Goal: Task Accomplishment & Management: Manage account settings

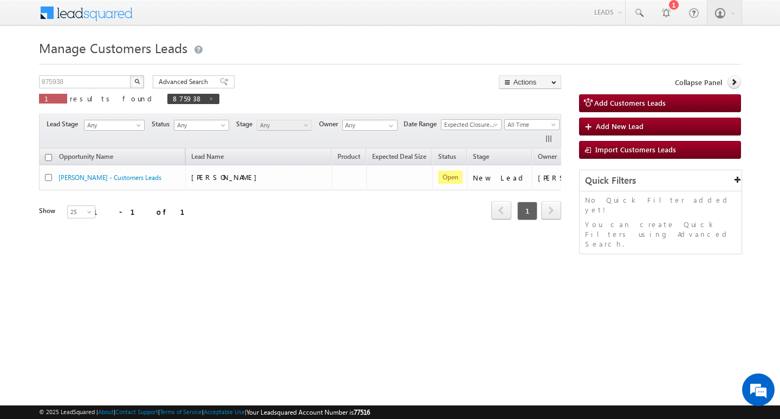
scroll to position [0, 44]
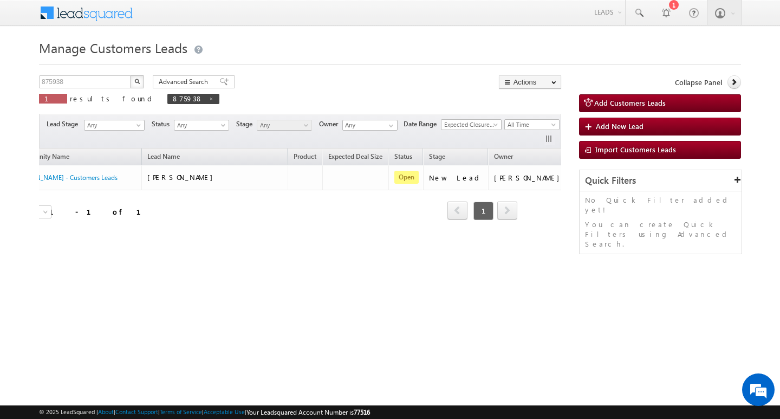
click at [83, 69] on div "Manage Customers Leads Customers Leads updated successfully. 875938 X 1 results…" at bounding box center [390, 171] width 702 height 271
click at [84, 69] on div "Manage Customers Leads Customers Leads updated successfully. 875938 X 1 results…" at bounding box center [390, 171] width 702 height 271
click at [85, 73] on div "Manage Customers Leads Customers Leads updated successfully. 875938 X 1 results…" at bounding box center [390, 171] width 702 height 271
click at [85, 77] on div "Manage Customers Leads Customers Leads updated successfully. 875938 X 1 results…" at bounding box center [390, 171] width 702 height 271
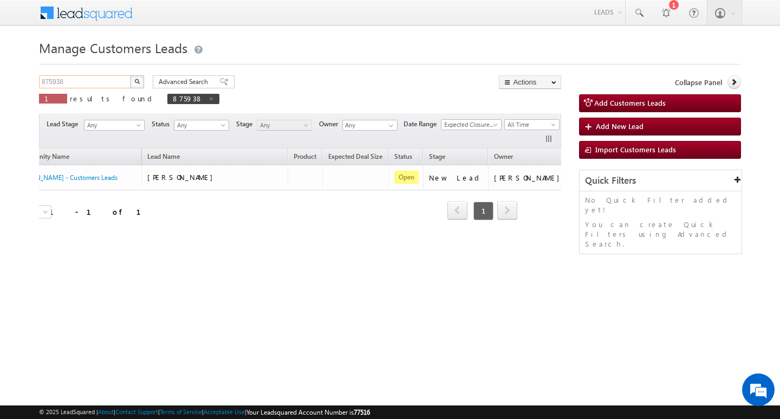
click at [85, 77] on input "875938" at bounding box center [85, 81] width 93 height 13
type input "Search Customers Leads"
click at [77, 78] on input "text" at bounding box center [85, 81] width 93 height 13
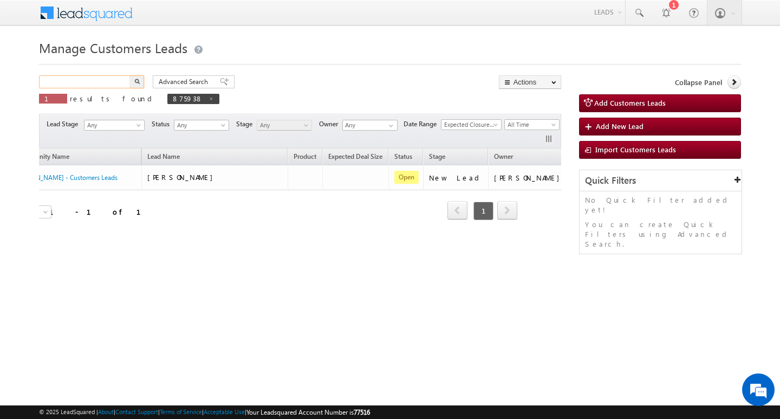
paste input "867485"
type input "867485"
click at [130, 75] on button "button" at bounding box center [137, 81] width 14 height 13
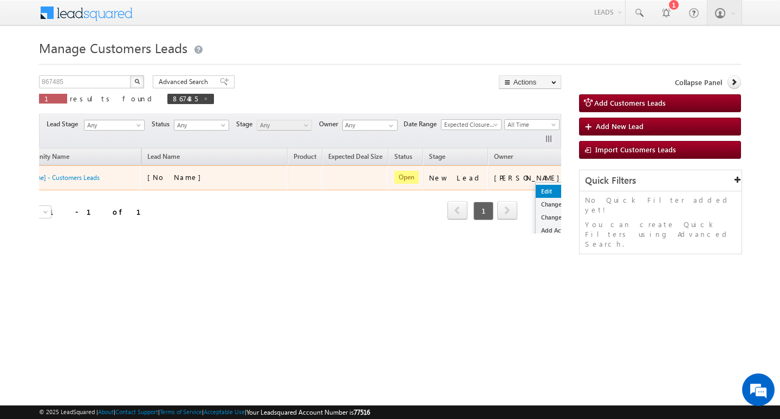
click at [536, 186] on link "Edit" at bounding box center [563, 191] width 54 height 13
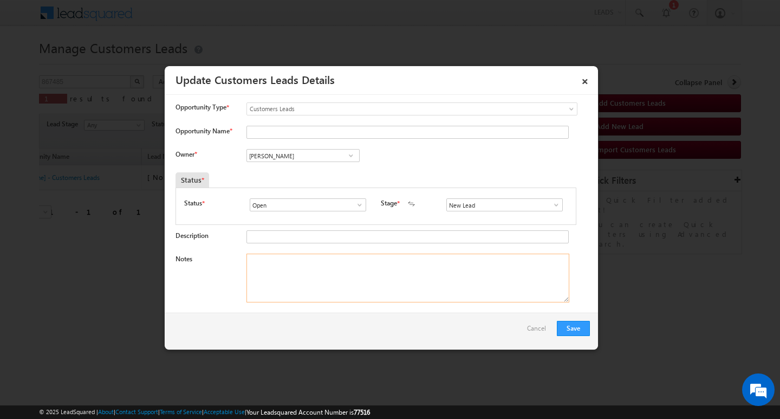
drag, startPoint x: 361, startPoint y: 265, endPoint x: 285, endPoint y: 173, distance: 119.3
click at [359, 265] on textarea "Notes" at bounding box center [408, 278] width 323 height 49
click at [281, 153] on input "[PERSON_NAME]" at bounding box center [303, 155] width 113 height 13
click at [291, 160] on input at bounding box center [303, 155] width 113 height 13
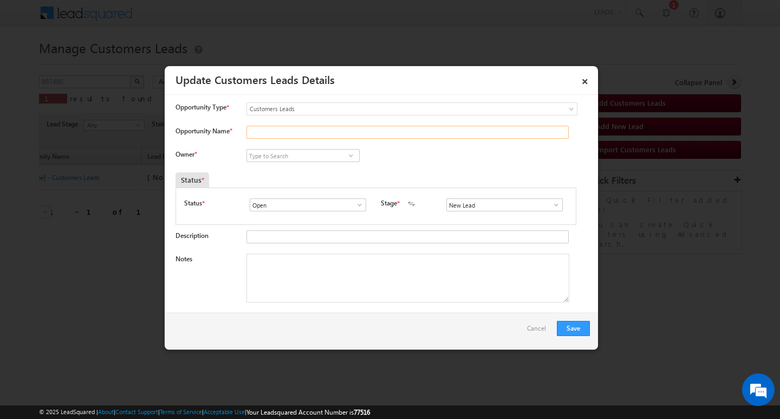
click at [298, 132] on input "Opportunity Name *" at bounding box center [408, 132] width 322 height 13
paste input "[PERSON_NAME]"
type input "[PERSON_NAME]"
click at [300, 151] on input at bounding box center [303, 155] width 113 height 13
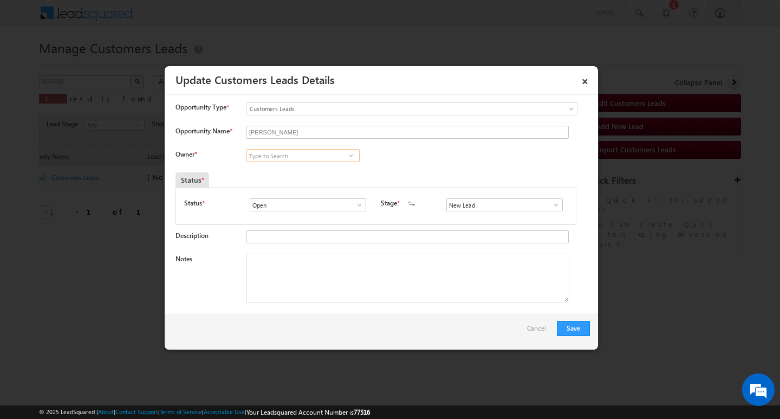
click at [276, 154] on input at bounding box center [303, 155] width 113 height 13
paste input "[PERSON_NAME]"
click at [317, 173] on span "[EMAIL_ADDRESS][DOMAIN_NAME]" at bounding box center [300, 177] width 98 height 8
type input "[PERSON_NAME]"
click at [320, 294] on textarea "Notes" at bounding box center [408, 278] width 323 height 49
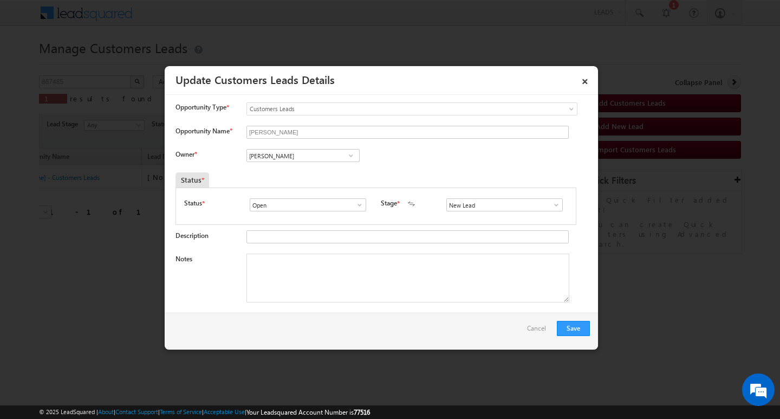
click at [551, 208] on span at bounding box center [556, 204] width 11 height 9
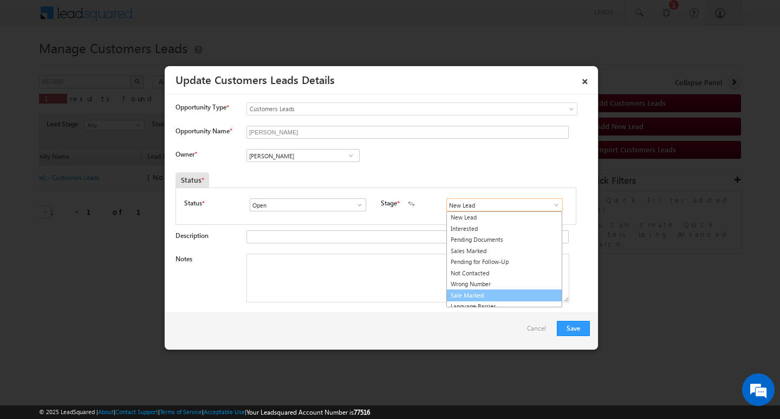
click at [497, 294] on link "Sale Marked" at bounding box center [504, 295] width 116 height 12
type input "Sale Marked"
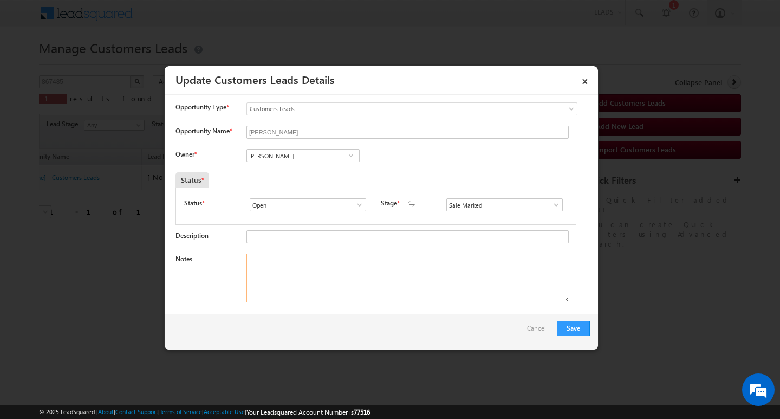
click at [293, 255] on textarea "Notes" at bounding box center [408, 278] width 323 height 49
click at [277, 259] on textarea "Notes" at bounding box center [408, 278] width 323 height 49
click at [339, 264] on textarea "Notes" at bounding box center [408, 278] width 323 height 49
paste textarea "Customer Name / [PERSON_NAME] / AG : 22/ B / SELF EMPYED // MOTHE INCOME 50K . …"
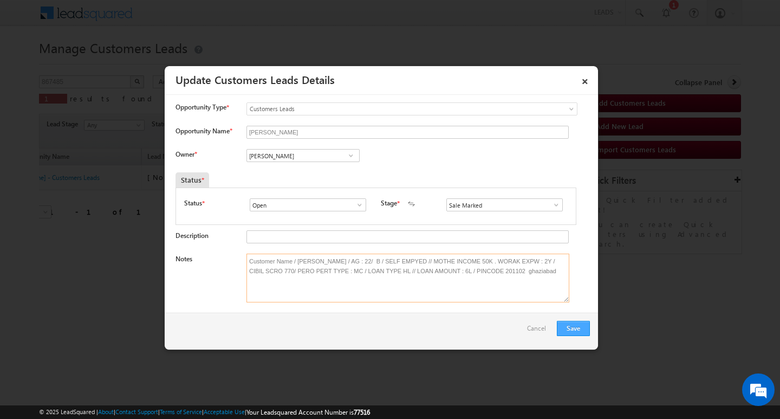
type textarea "Customer Name / [PERSON_NAME] / AG : 22/ B / SELF EMPYED // MOTHE INCOME 50K . …"
click at [578, 329] on button "Save" at bounding box center [573, 328] width 33 height 15
